Goal: Information Seeking & Learning: Learn about a topic

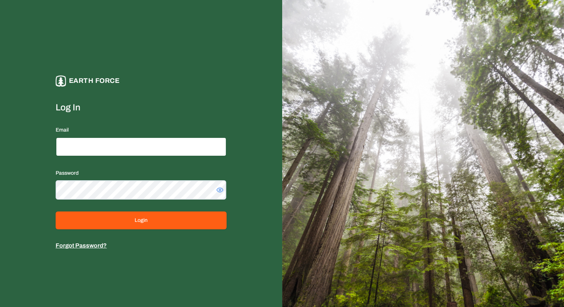
click at [135, 146] on input "Email" at bounding box center [141, 146] width 171 height 19
click at [95, 146] on input "**********" at bounding box center [141, 146] width 171 height 19
type input "**********"
click at [56, 211] on button "Login" at bounding box center [141, 220] width 171 height 18
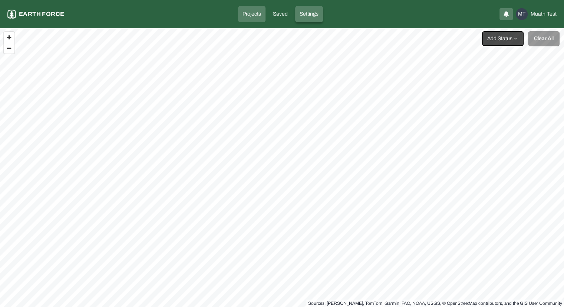
click at [309, 20] on link "Settings" at bounding box center [309, 14] width 28 height 16
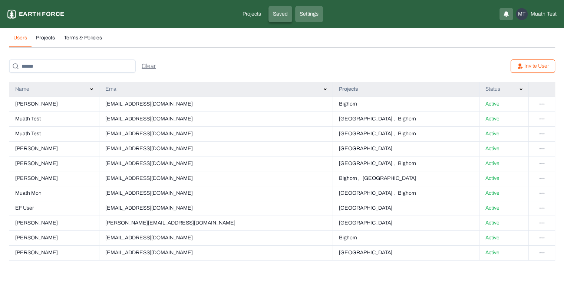
click at [290, 19] on link "Saved" at bounding box center [281, 14] width 24 height 16
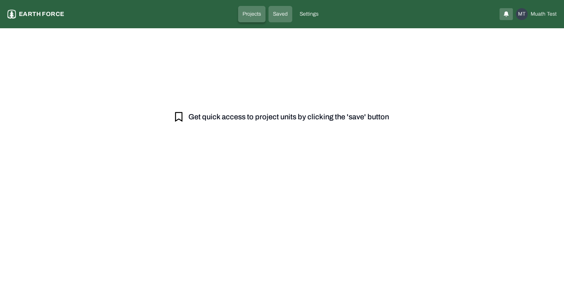
click at [259, 13] on p "Projects" at bounding box center [252, 13] width 19 height 7
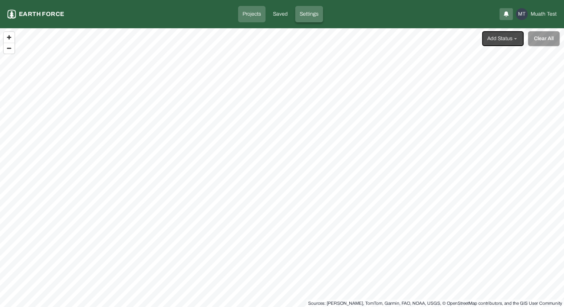
click at [307, 16] on p "Settings" at bounding box center [309, 13] width 19 height 7
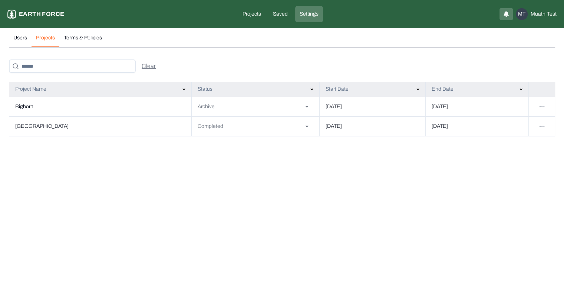
click at [49, 40] on button "Projects" at bounding box center [46, 40] width 28 height 13
click at [26, 125] on td "[GEOGRAPHIC_DATA]" at bounding box center [100, 126] width 183 height 20
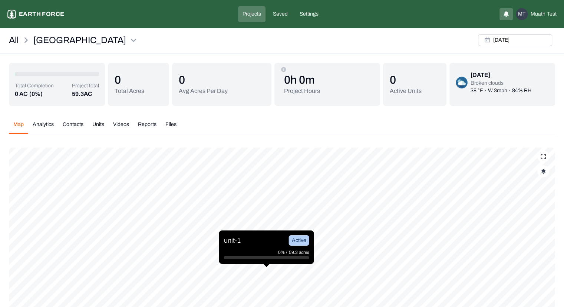
click at [144, 125] on button "Reports" at bounding box center [147, 127] width 27 height 13
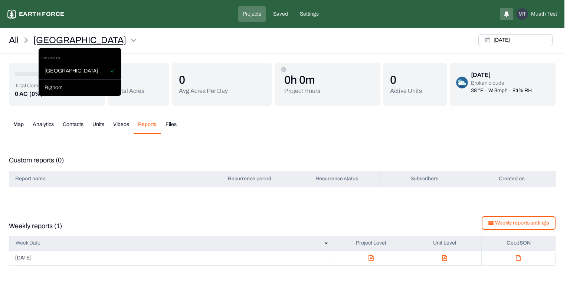
click at [101, 39] on html "Bald Mt Ridge Road Earth force Projects Saved Settings MT Muath Test [GEOGRAPHI…" at bounding box center [285, 137] width 570 height 274
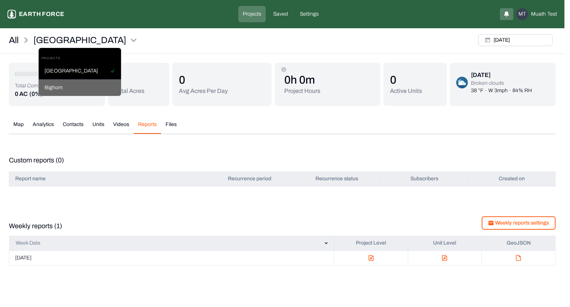
click at [83, 85] on div "Bighorn" at bounding box center [80, 87] width 82 height 16
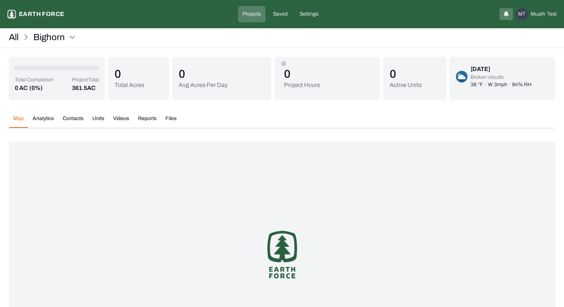
click at [148, 121] on button "Reports" at bounding box center [147, 121] width 27 height 13
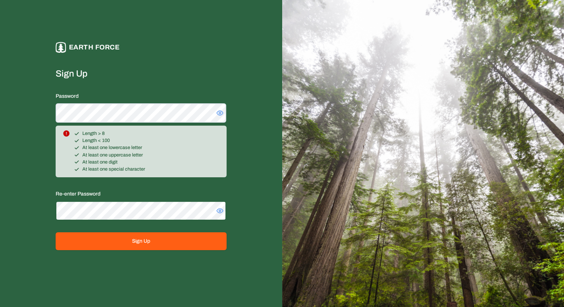
click at [56, 232] on button "Sign Up" at bounding box center [141, 241] width 171 height 18
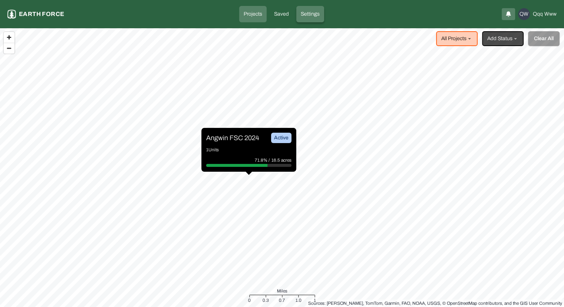
click at [310, 19] on link "Settings" at bounding box center [311, 14] width 28 height 16
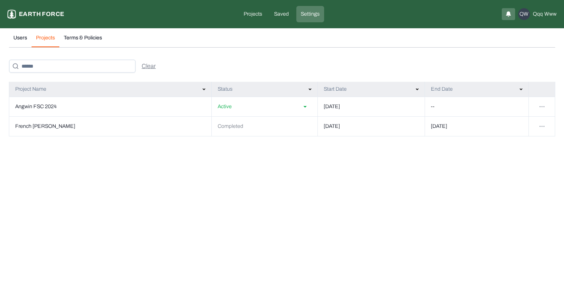
click at [52, 34] on button "Projects" at bounding box center [46, 40] width 28 height 13
click at [252, 15] on p "Projects" at bounding box center [253, 13] width 19 height 7
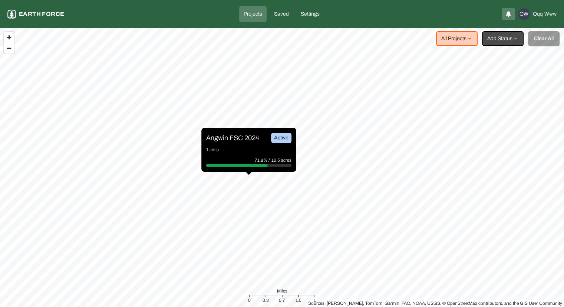
click at [239, 157] on div "71.8% / 16.5 acres" at bounding box center [248, 159] width 85 height 7
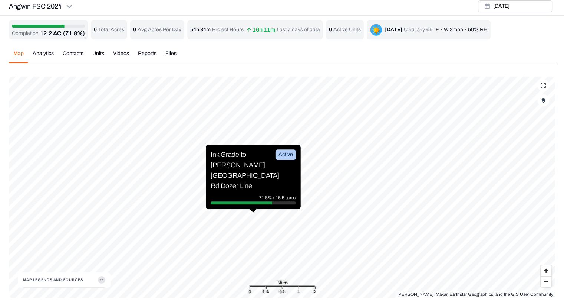
scroll to position [2, 0]
click at [546, 104] on button "button" at bounding box center [544, 101] width 12 height 12
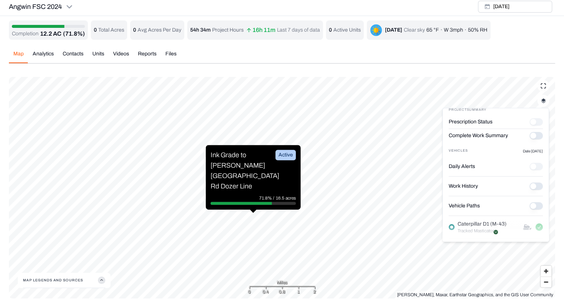
scroll to position [0, 0]
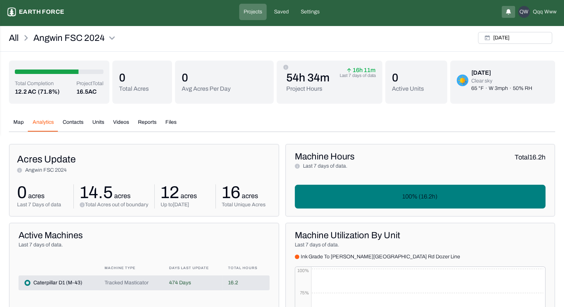
click at [41, 50] on div "All Angwin FSC 2024 Mon, May, 06, 2024 Total Completion 12.2 AC (71.8%) Project…" at bounding box center [282, 294] width 564 height 530
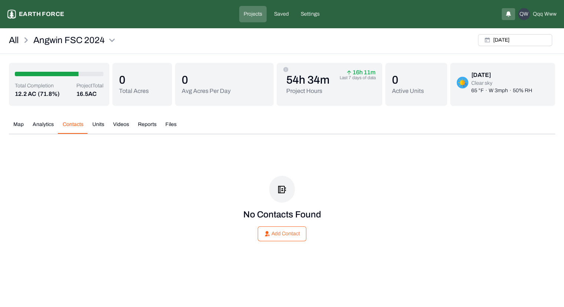
click at [73, 124] on button "Contacts" at bounding box center [73, 127] width 30 height 13
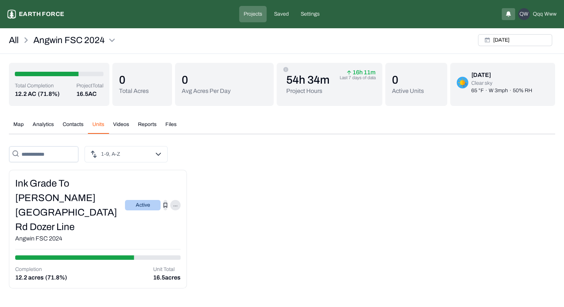
click at [101, 128] on button "Units" at bounding box center [98, 127] width 21 height 13
click at [122, 127] on button "Videos" at bounding box center [121, 127] width 25 height 13
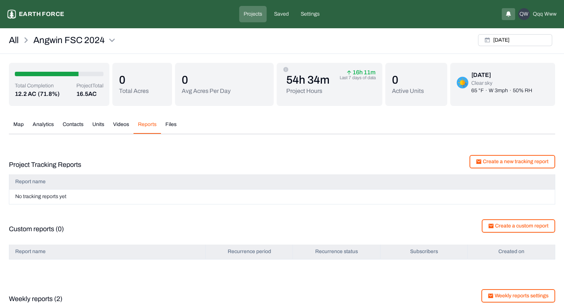
click at [147, 127] on button "Reports" at bounding box center [147, 127] width 27 height 13
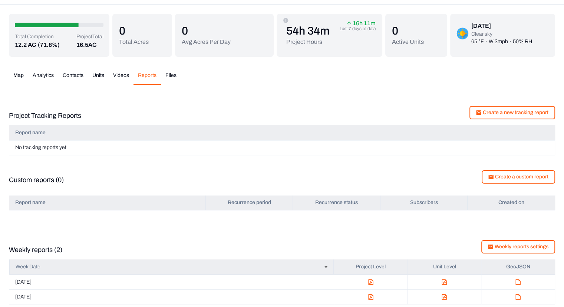
scroll to position [55, 0]
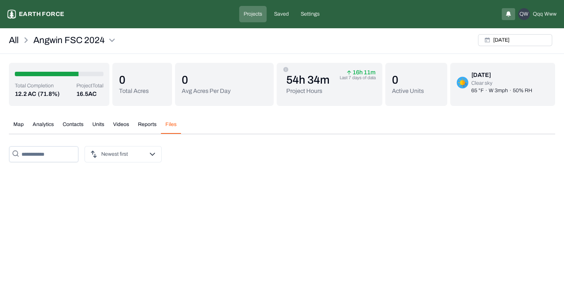
click at [170, 70] on div "Total Completion 12.2 AC (71.8%) Project Total 16.5 AC 0 Total Acres 0 Avg Acre…" at bounding box center [282, 115] width 547 height 105
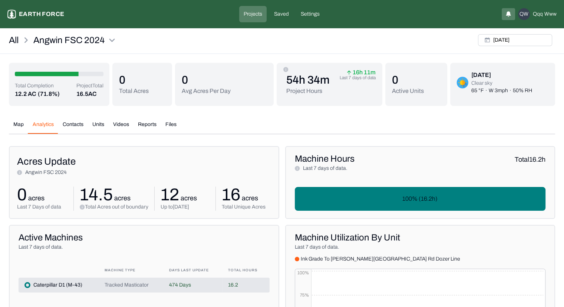
click at [44, 127] on button "Analytics" at bounding box center [43, 127] width 30 height 13
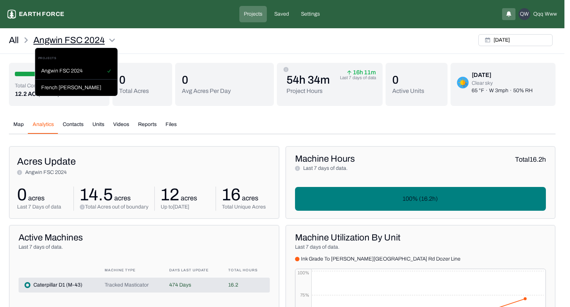
click at [61, 36] on html "Angwin FSC 2024 Earth force Projects Saved Settings QW qqq www All Angwin FSC 2…" at bounding box center [285, 285] width 570 height 570
click at [64, 85] on div "French Meadows" at bounding box center [76, 87] width 82 height 16
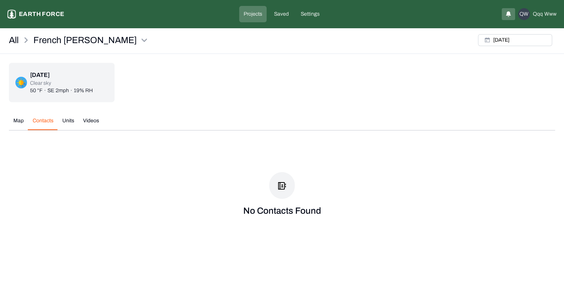
click at [43, 122] on button "Contacts" at bounding box center [43, 123] width 30 height 13
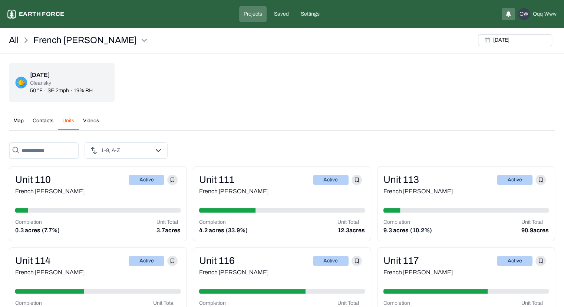
click at [67, 121] on button "Units" at bounding box center [68, 123] width 21 height 13
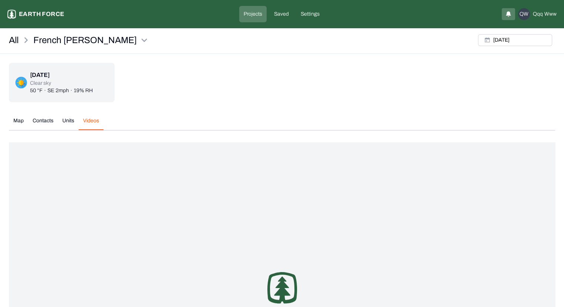
click at [92, 124] on button "Videos" at bounding box center [91, 123] width 25 height 13
click at [316, 11] on p "Settings" at bounding box center [310, 13] width 19 height 7
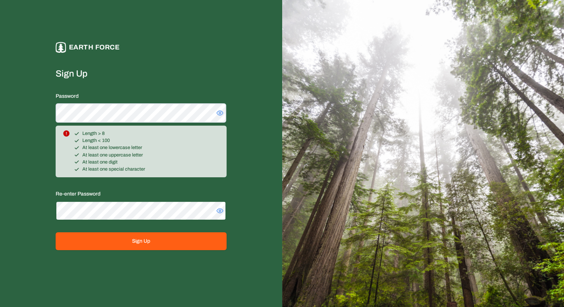
click at [56, 232] on button "Sign Up" at bounding box center [141, 241] width 171 height 18
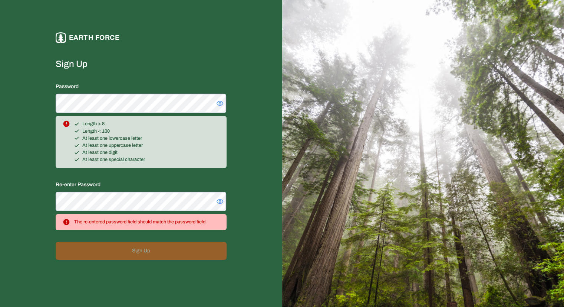
click at [218, 199] on icon at bounding box center [219, 200] width 7 height 7
click at [219, 105] on icon at bounding box center [219, 102] width 7 height 7
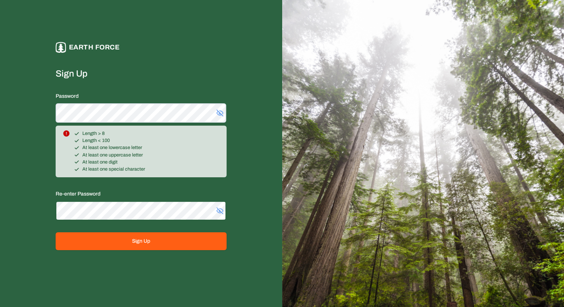
click at [56, 232] on button "Sign Up" at bounding box center [141, 241] width 171 height 18
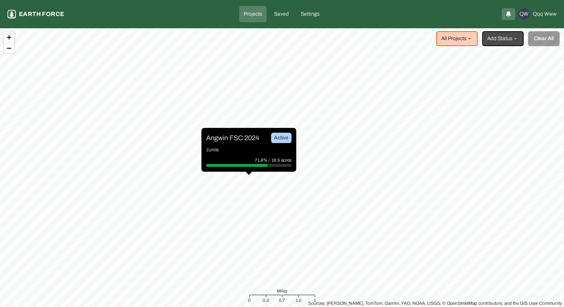
click at [245, 163] on div "71.8% / 16.5 acres" at bounding box center [248, 159] width 85 height 7
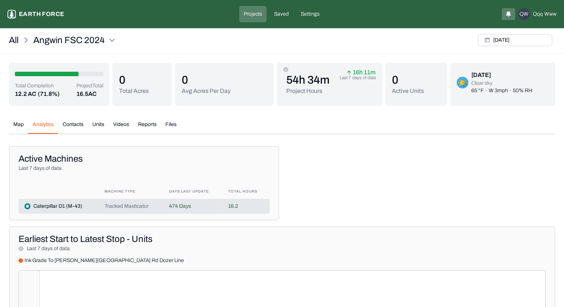
click at [39, 128] on button "Analytics" at bounding box center [43, 127] width 30 height 13
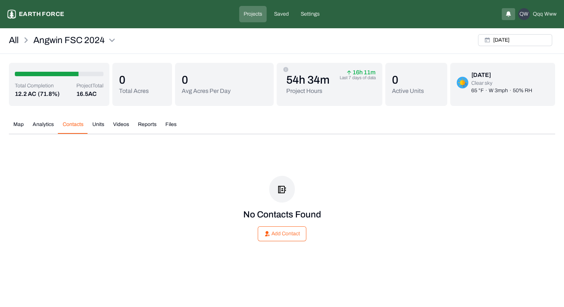
click at [74, 124] on button "Contacts" at bounding box center [73, 127] width 30 height 13
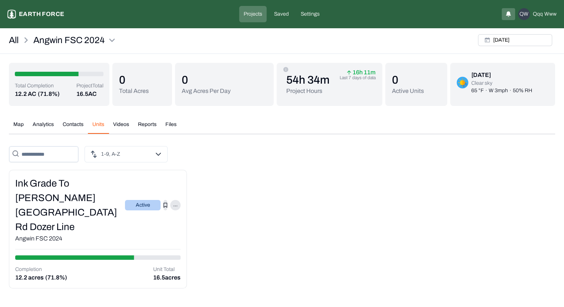
click at [103, 124] on button "Units" at bounding box center [98, 127] width 21 height 13
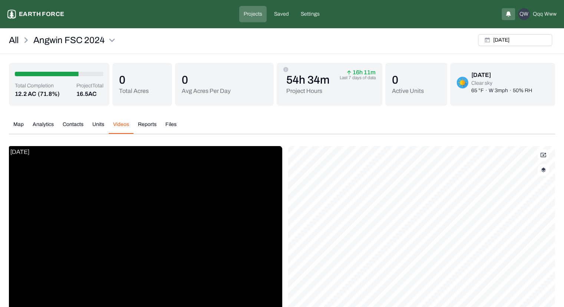
click at [121, 125] on button "Videos" at bounding box center [121, 127] width 25 height 13
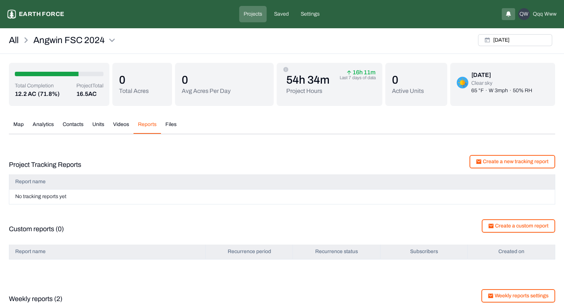
click at [149, 125] on button "Reports" at bounding box center [147, 127] width 27 height 13
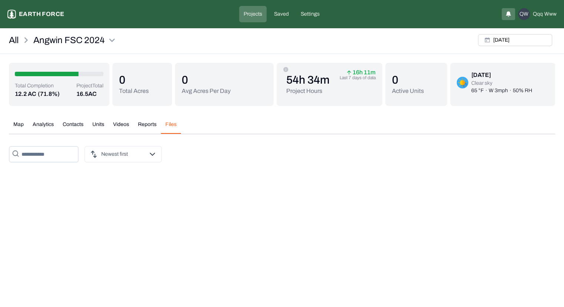
click at [163, 125] on button "Files" at bounding box center [171, 127] width 20 height 13
click at [85, 46] on div "All Angwin FSC 2024" at bounding box center [63, 40] width 109 height 18
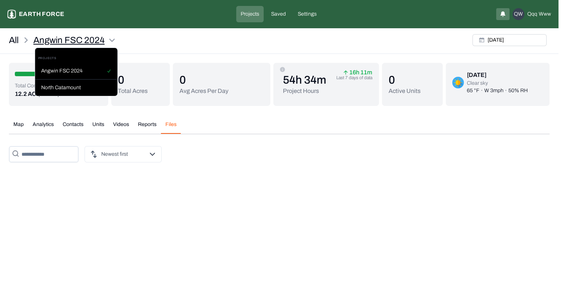
click at [80, 37] on html "Angwin FSC 2024 Earth force Projects Saved Settings QW qqq www All Angwin FSC 2…" at bounding box center [282, 88] width 564 height 177
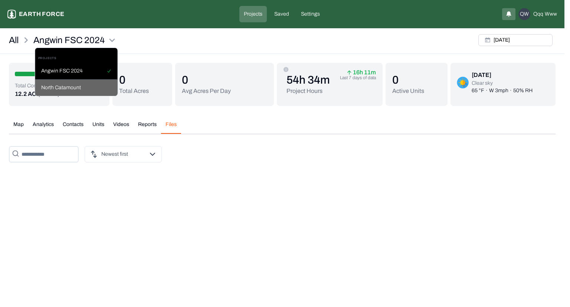
click at [77, 87] on div "North Catamount" at bounding box center [76, 87] width 82 height 16
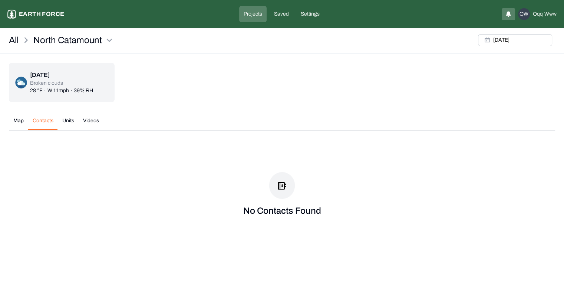
click at [47, 56] on div "All North Catamount Tue, Jan, 09, 2024 Tue, Jan 09, 2024 Broken clouds 28 °F · …" at bounding box center [282, 138] width 564 height 215
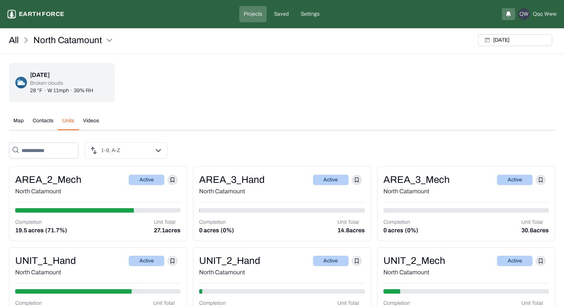
click at [65, 124] on button "Units" at bounding box center [68, 123] width 21 height 13
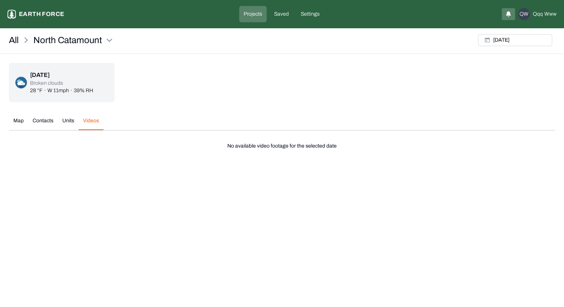
click at [94, 121] on button "Videos" at bounding box center [91, 123] width 25 height 13
